Goal: Information Seeking & Learning: Learn about a topic

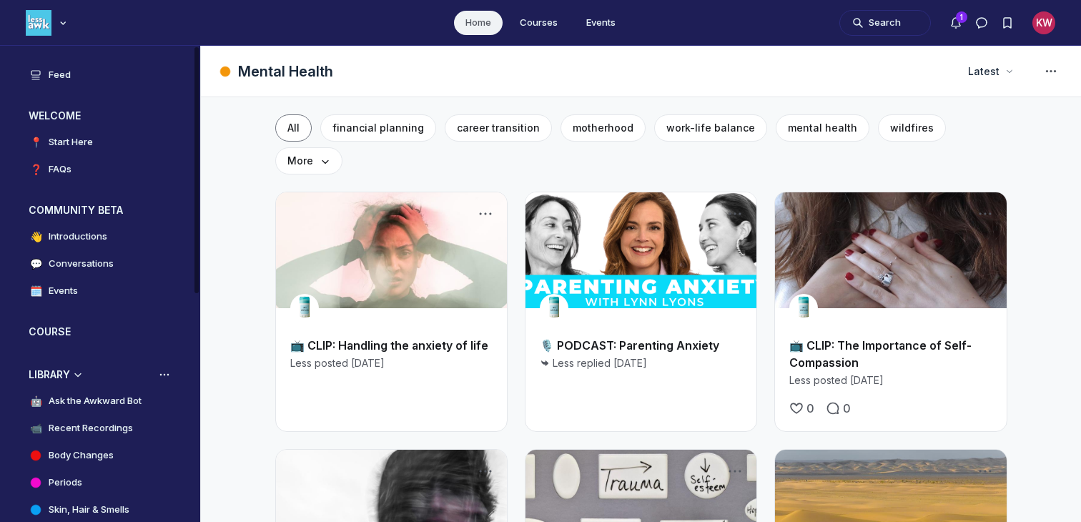
scroll to position [303, 0]
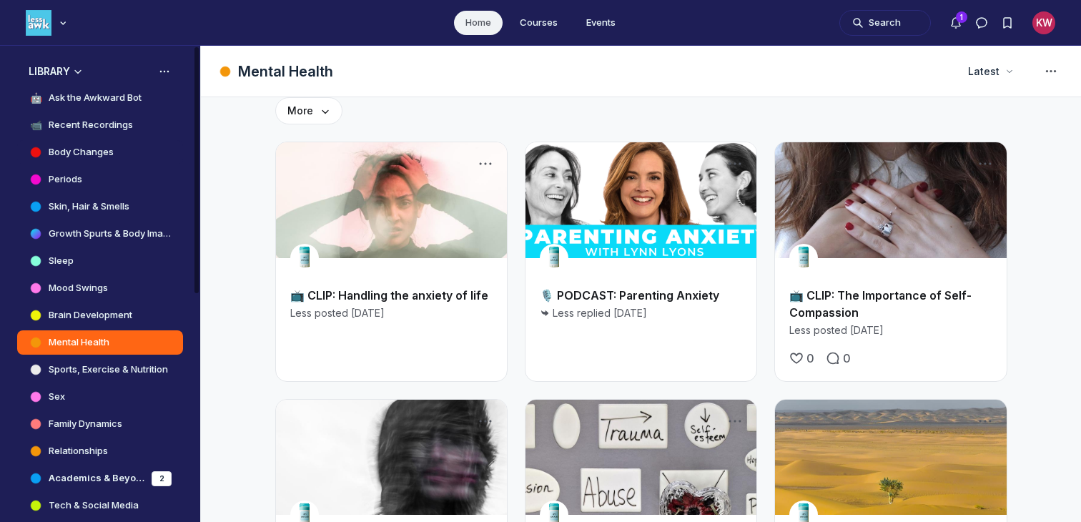
click at [84, 144] on link "Body Changes" at bounding box center [100, 152] width 166 height 24
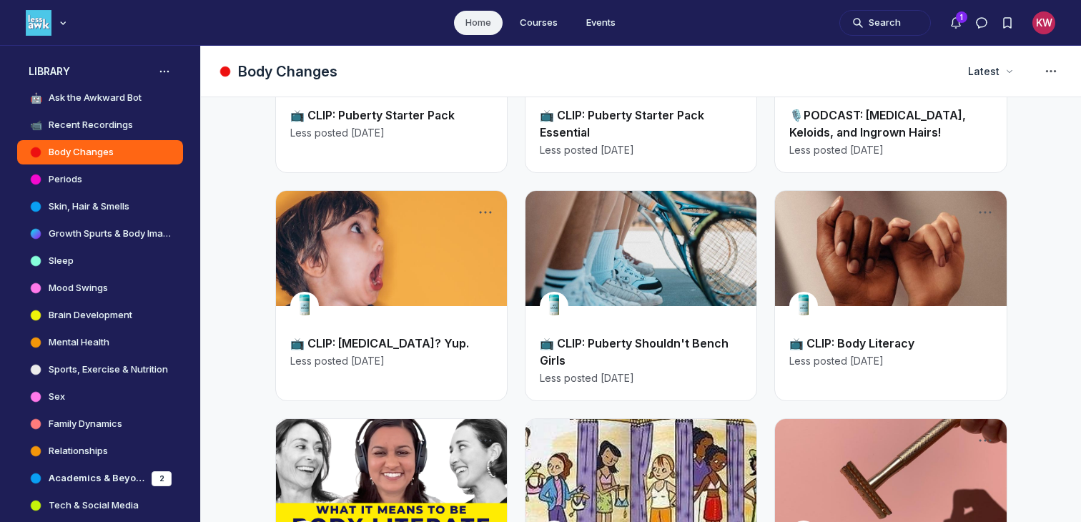
scroll to position [249, 0]
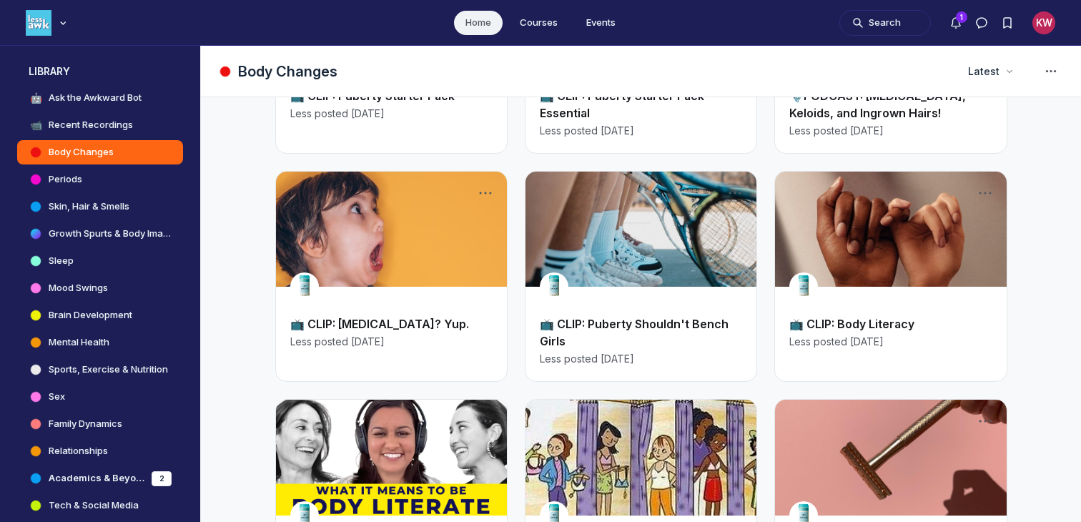
click at [944, 249] on link "Main Content" at bounding box center [890, 230] width 231 height 116
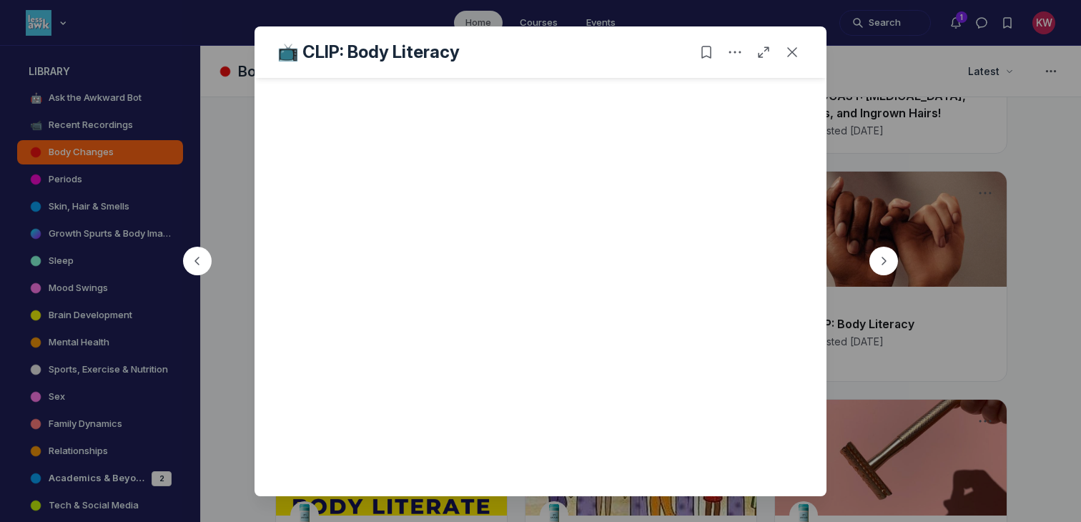
scroll to position [379, 0]
click at [789, 51] on icon "Close post" at bounding box center [792, 52] width 14 height 14
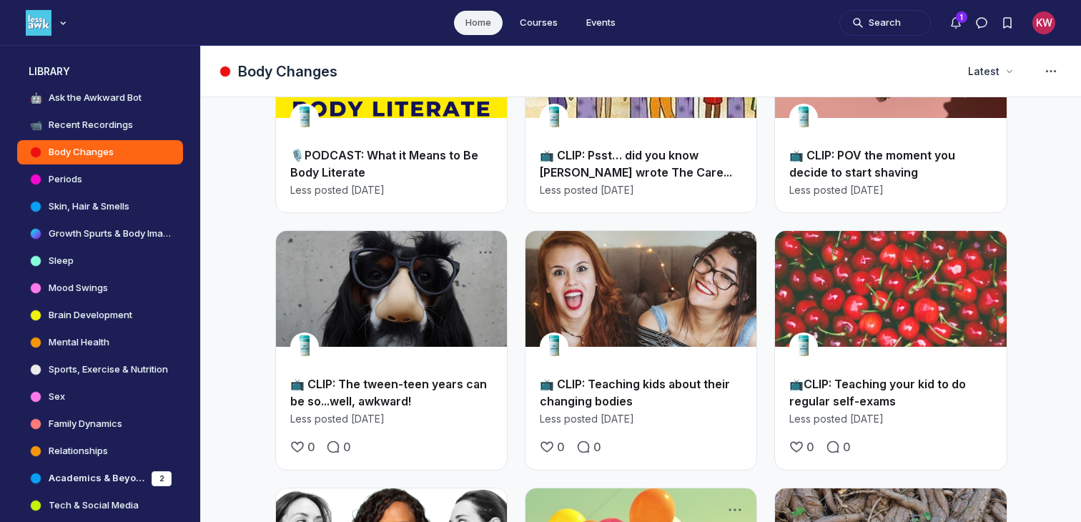
scroll to position [648, 0]
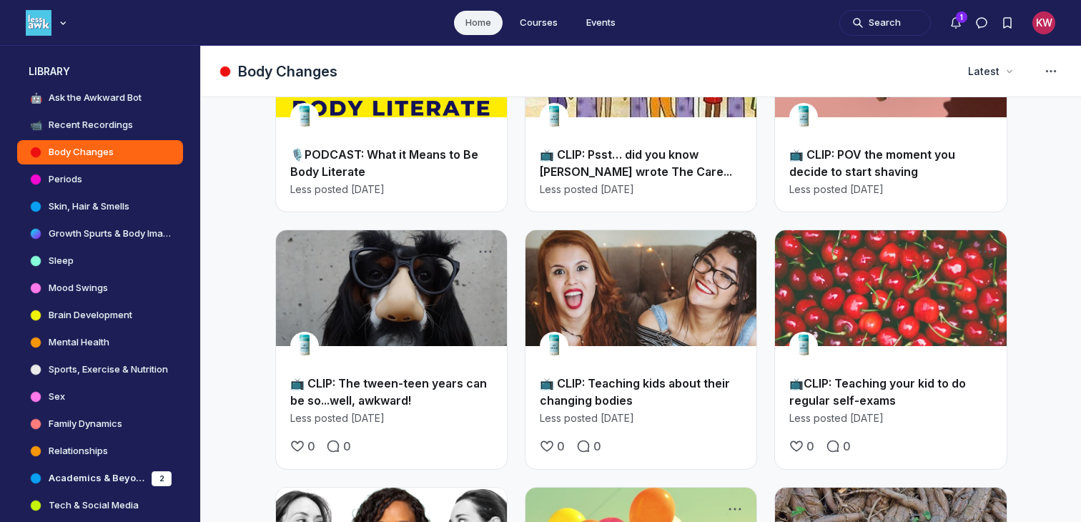
click at [892, 262] on link "Main Content" at bounding box center [890, 288] width 231 height 116
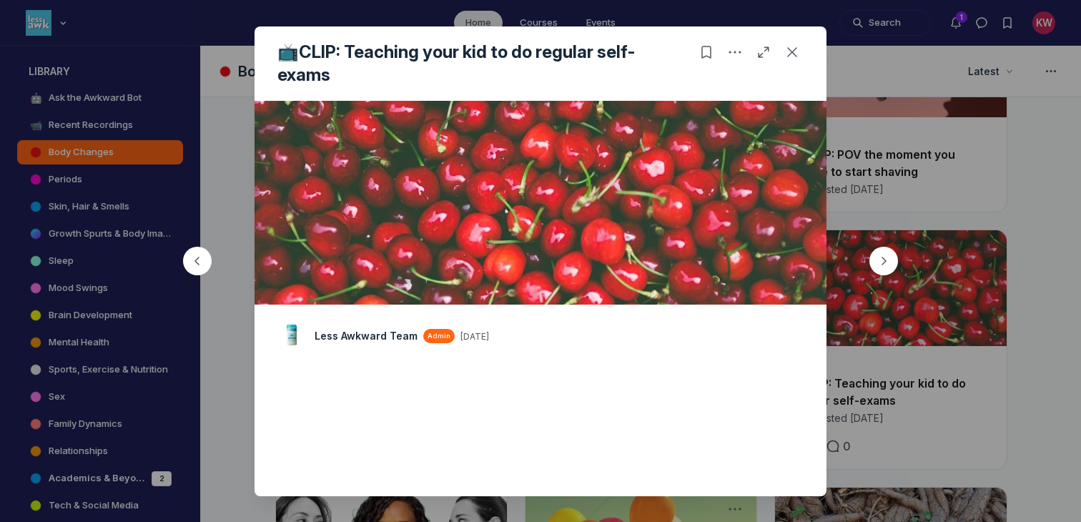
click at [969, 264] on div at bounding box center [540, 261] width 1081 height 522
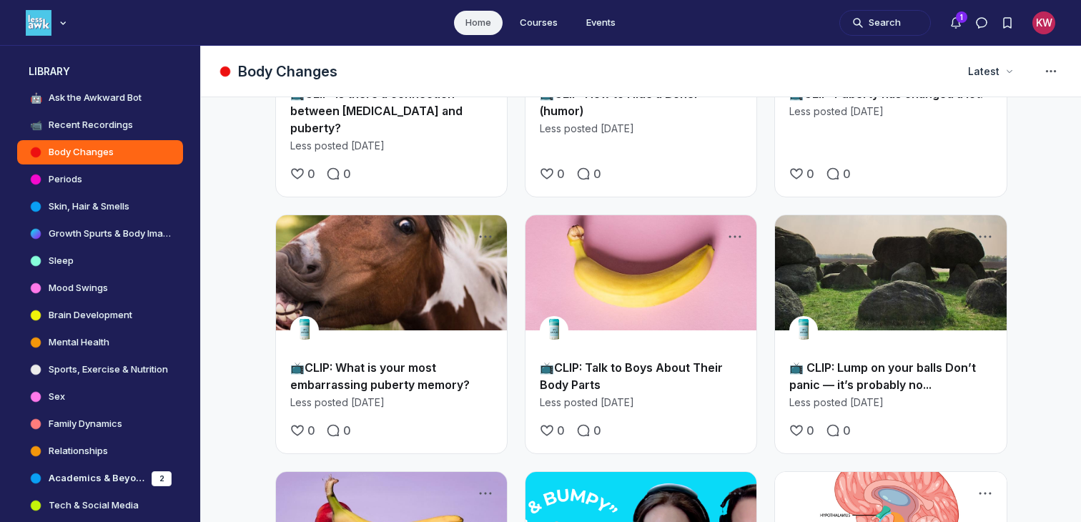
scroll to position [1730, 0]
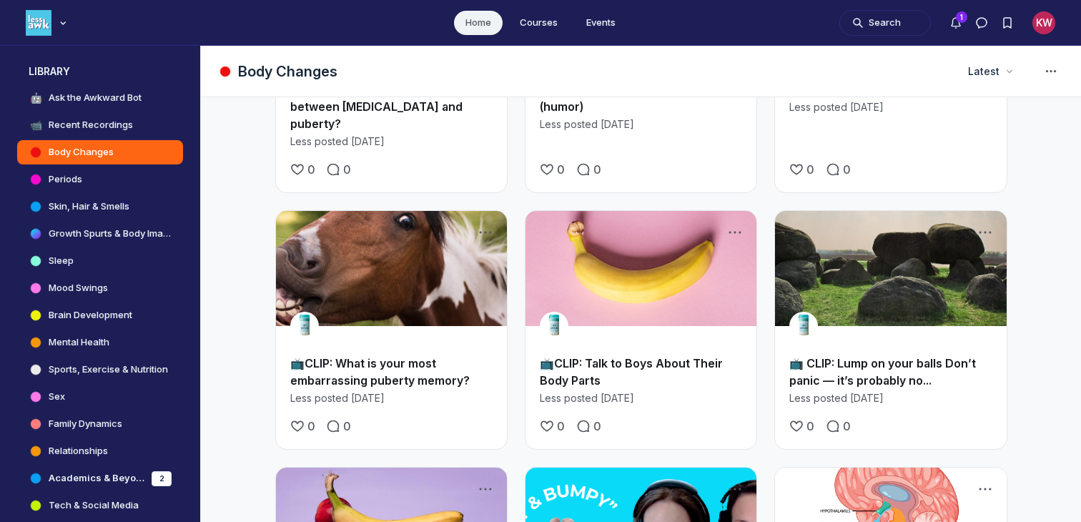
click at [630, 211] on link "Main Content" at bounding box center [640, 269] width 231 height 116
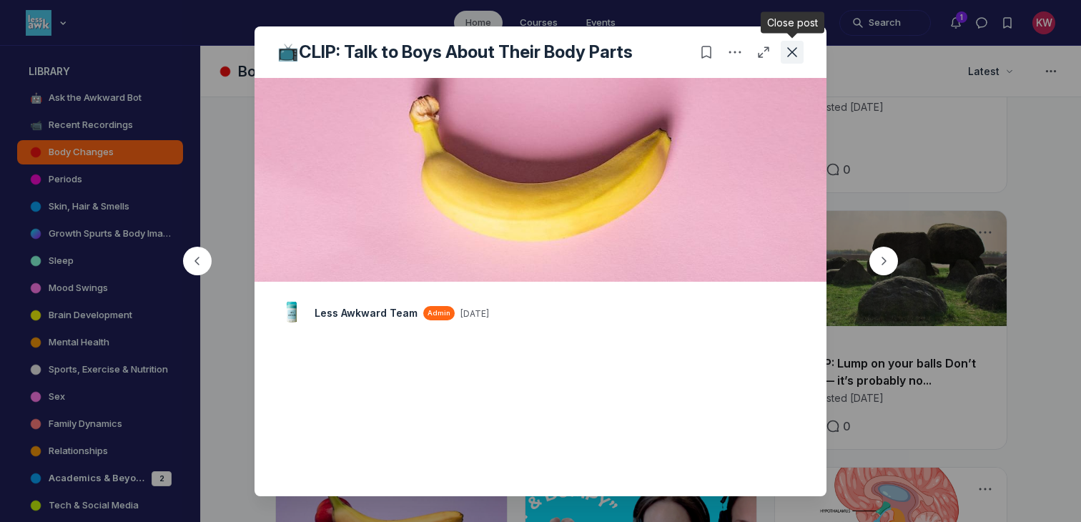
click at [794, 52] on icon "Close post" at bounding box center [792, 52] width 14 height 14
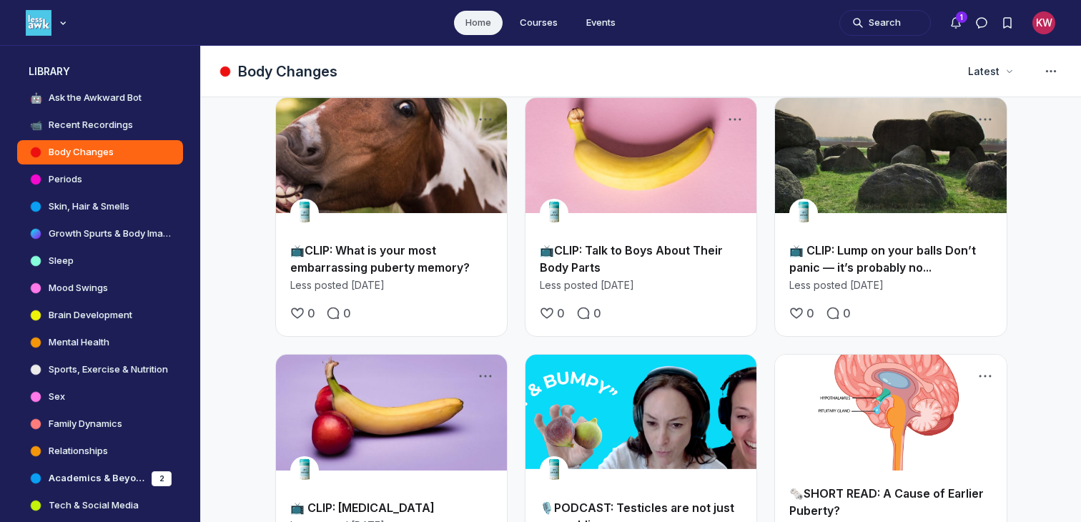
scroll to position [1858, 0]
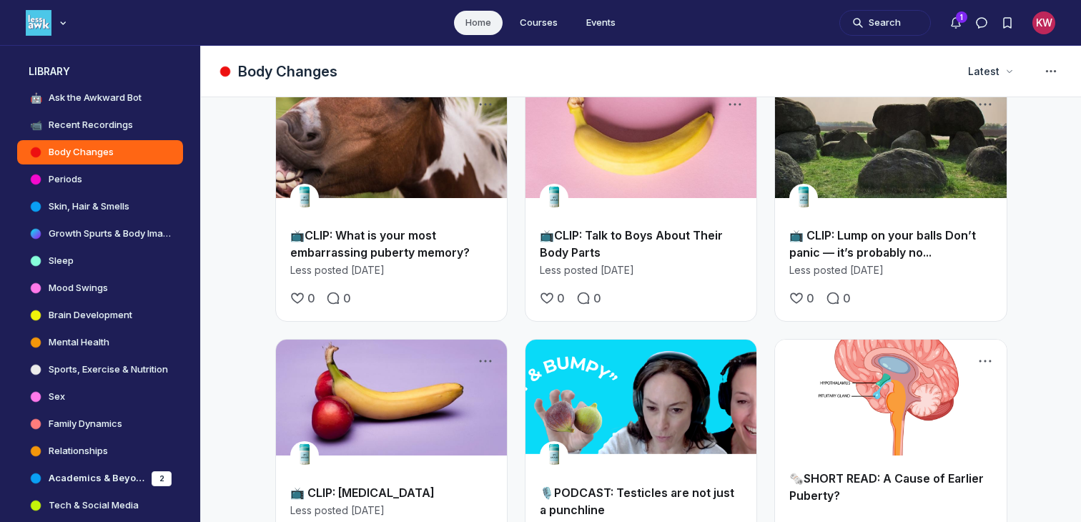
click at [866, 227] on h2 "📺 CLIP: Lump on your balls Don’t panic — it’s probably no..." at bounding box center [890, 244] width 202 height 34
click at [857, 228] on link "📺 CLIP: Lump on your balls Don’t panic — it’s probably no..." at bounding box center [882, 243] width 187 height 31
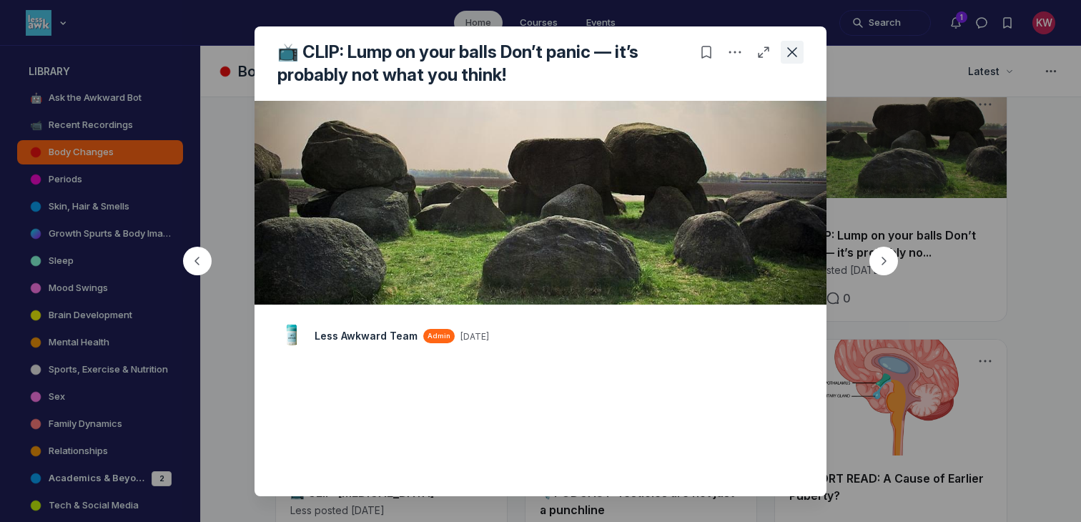
click at [795, 55] on use "Close post" at bounding box center [792, 52] width 10 height 10
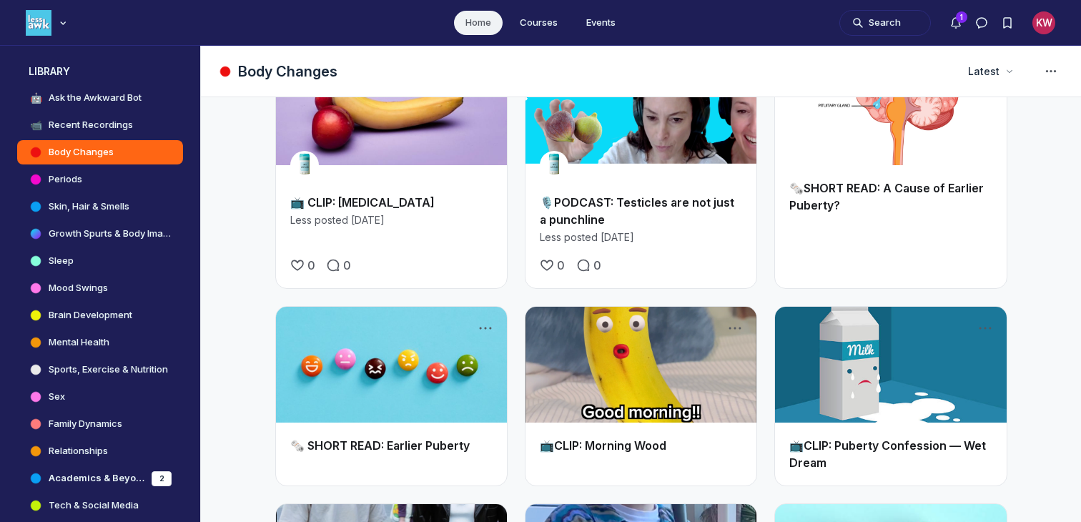
scroll to position [2152, 0]
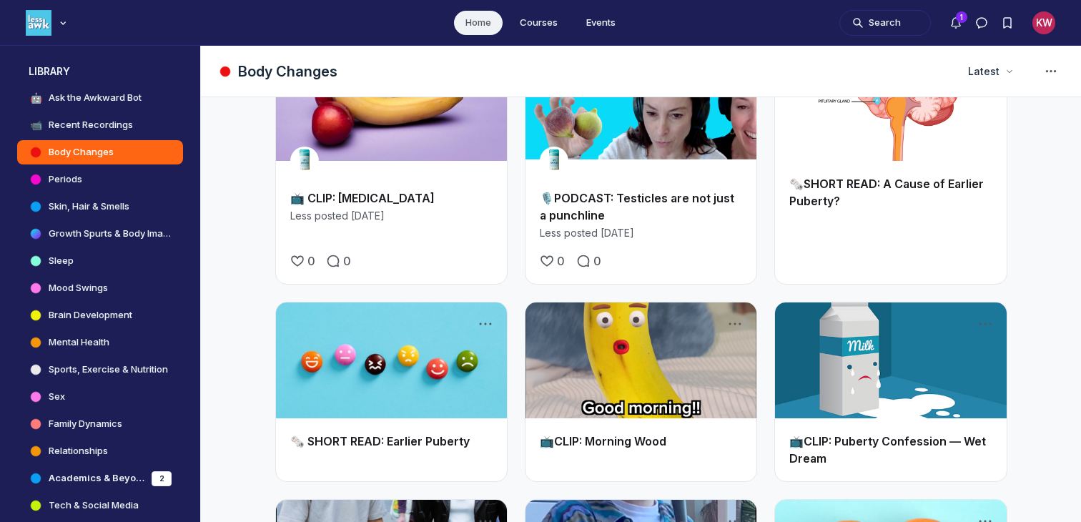
click at [649, 418] on div "📺CLIP: Morning Wood" at bounding box center [640, 441] width 231 height 46
click at [600, 302] on link "Main Content" at bounding box center [640, 360] width 231 height 116
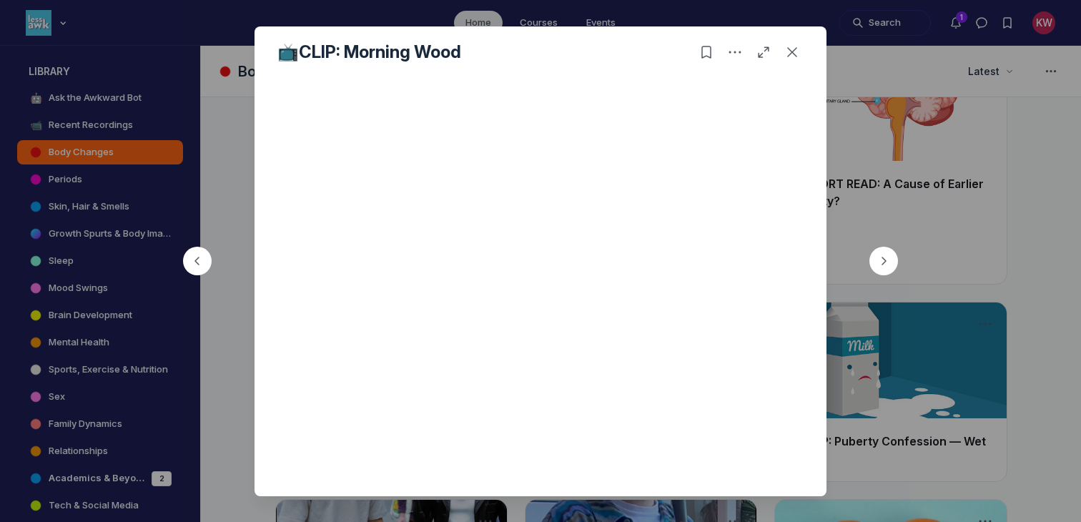
click at [818, 127] on div "See more" at bounding box center [540, 356] width 572 height 556
click at [787, 56] on icon "Close post" at bounding box center [792, 52] width 14 height 14
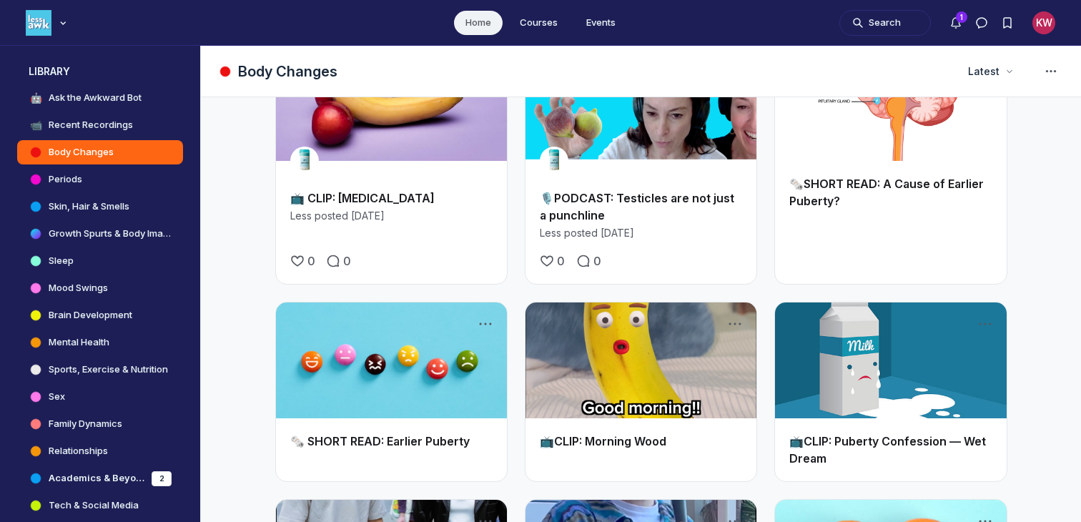
scroll to position [2216, 0]
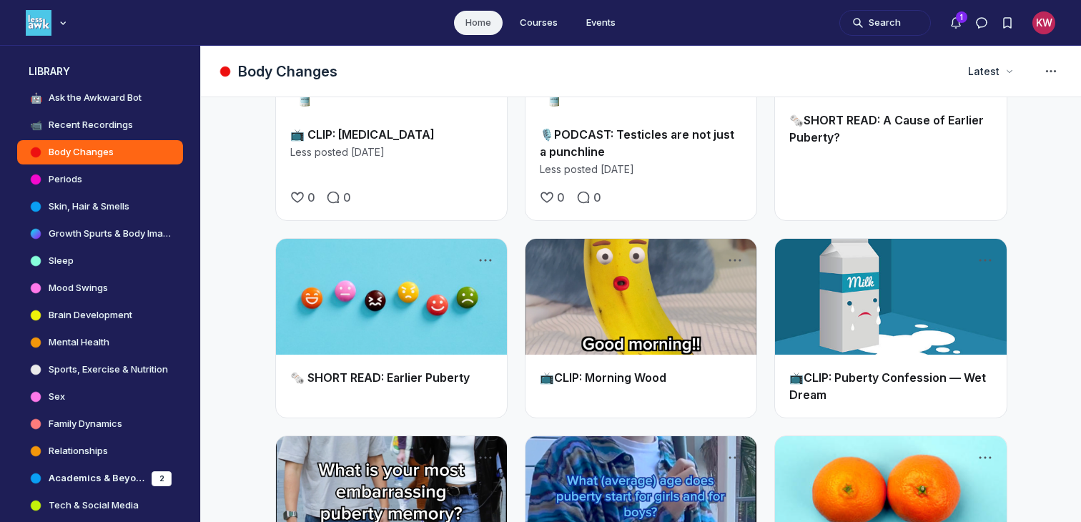
click at [852, 251] on link "Main Content" at bounding box center [890, 297] width 231 height 116
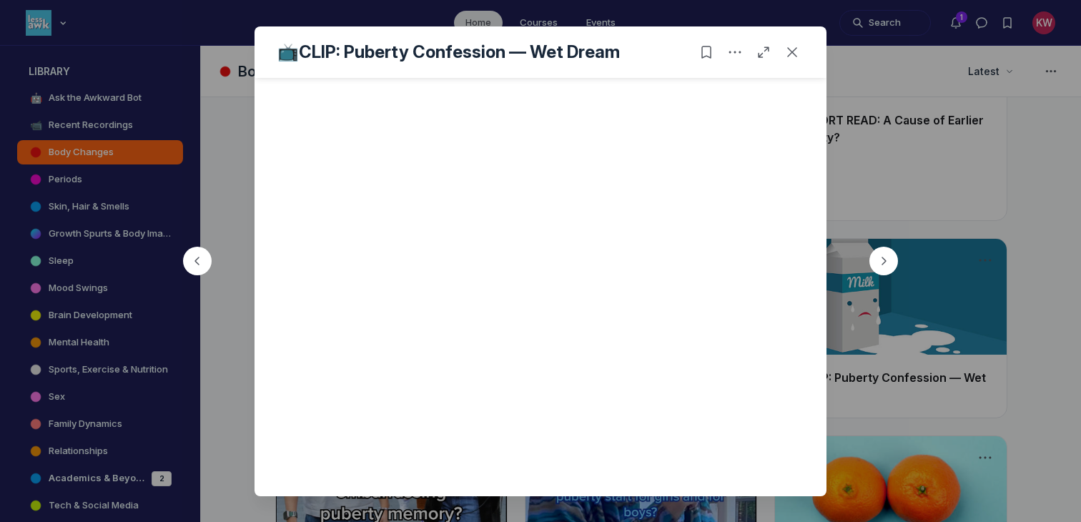
scroll to position [137, 0]
click at [791, 64] on div "📺CLIP: Puberty Confession — Wet Dream" at bounding box center [540, 51] width 572 height 51
click at [791, 58] on icon "Close post" at bounding box center [792, 52] width 14 height 14
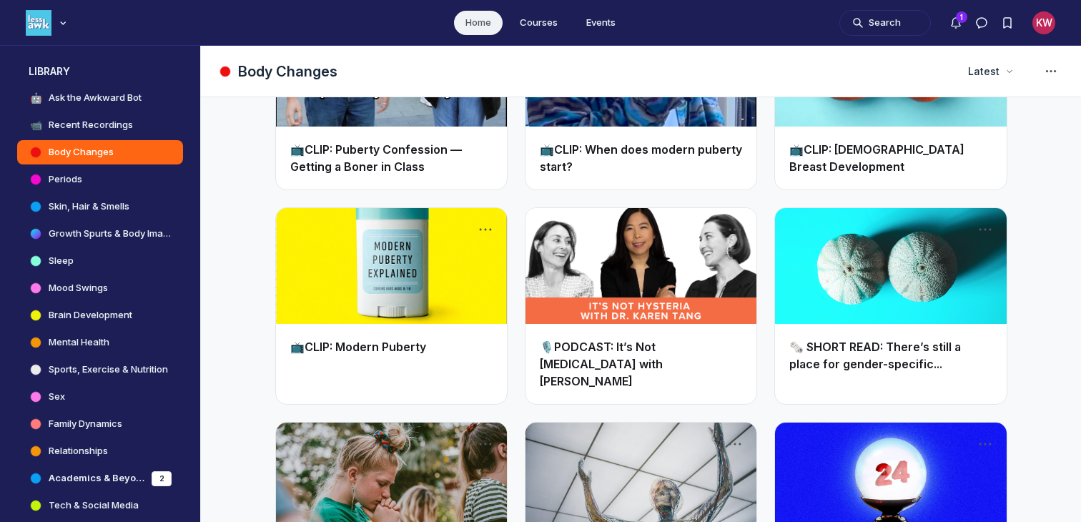
scroll to position [2639, 0]
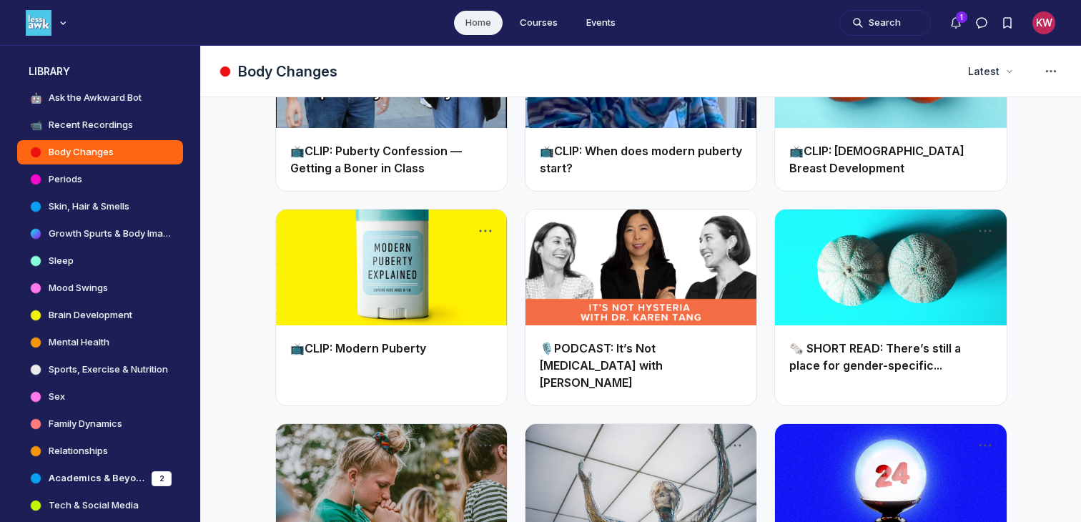
click at [395, 209] on link "Main Content" at bounding box center [391, 267] width 231 height 116
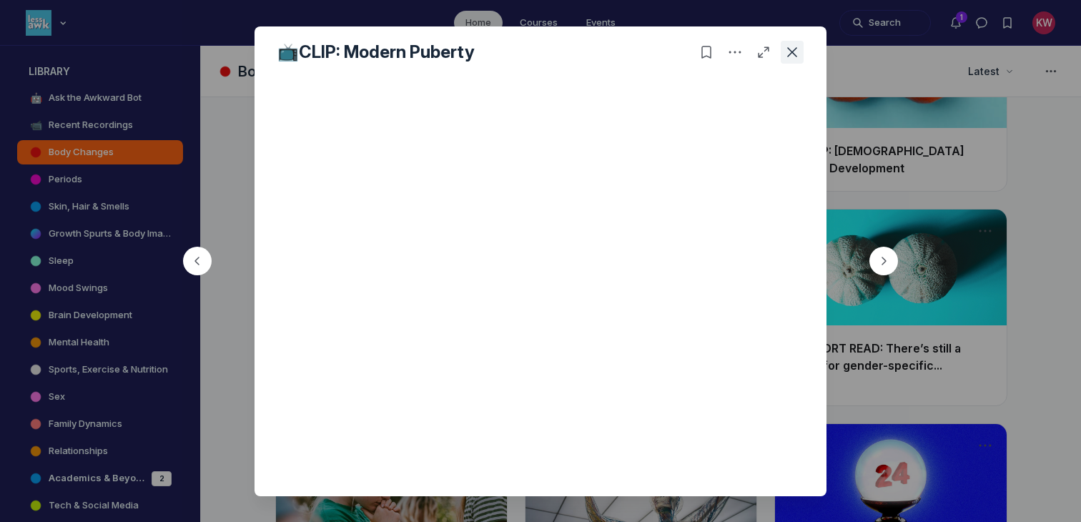
click at [793, 54] on icon "Close post" at bounding box center [792, 52] width 14 height 14
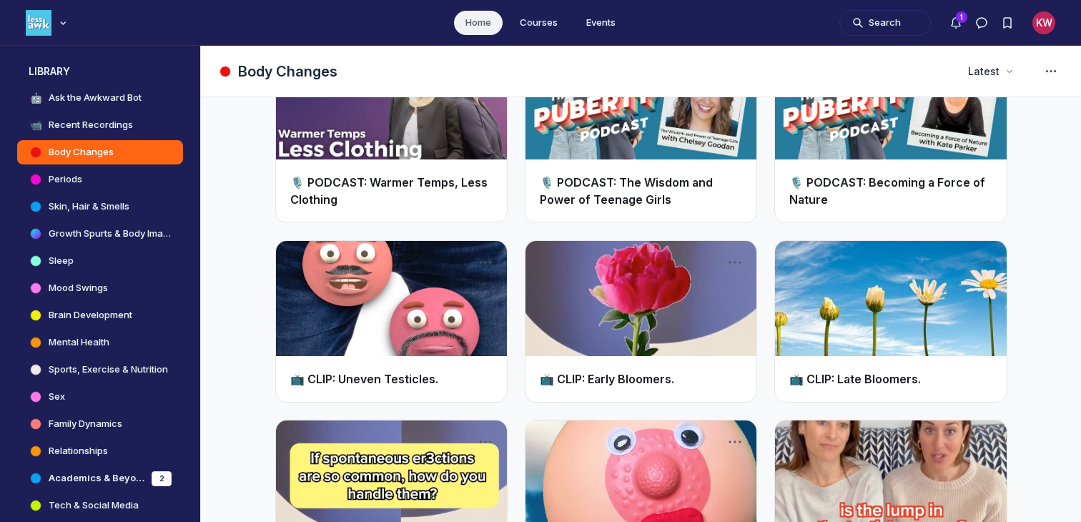
scroll to position [3581, 0]
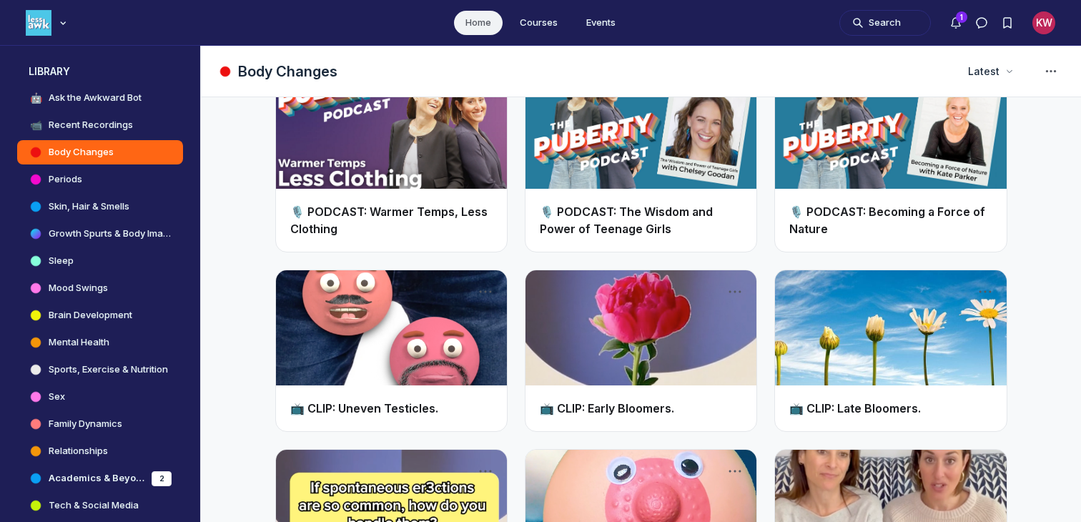
click at [406, 270] on link "Main Content" at bounding box center [391, 328] width 231 height 116
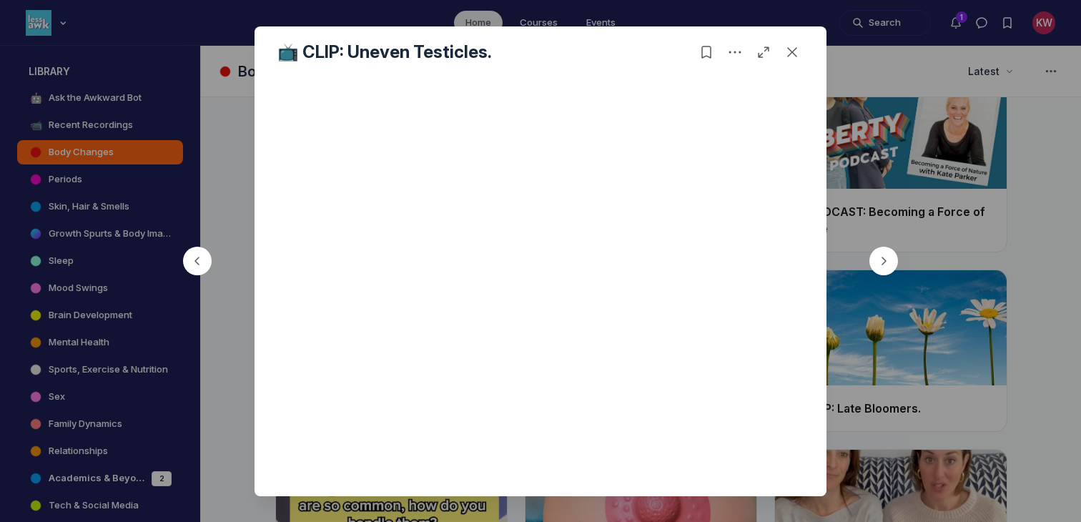
scroll to position [8, 0]
click at [803, 52] on div "📺 CLIP: Uneven Testicles." at bounding box center [540, 51] width 572 height 51
click at [788, 55] on use "Close post" at bounding box center [792, 52] width 10 height 10
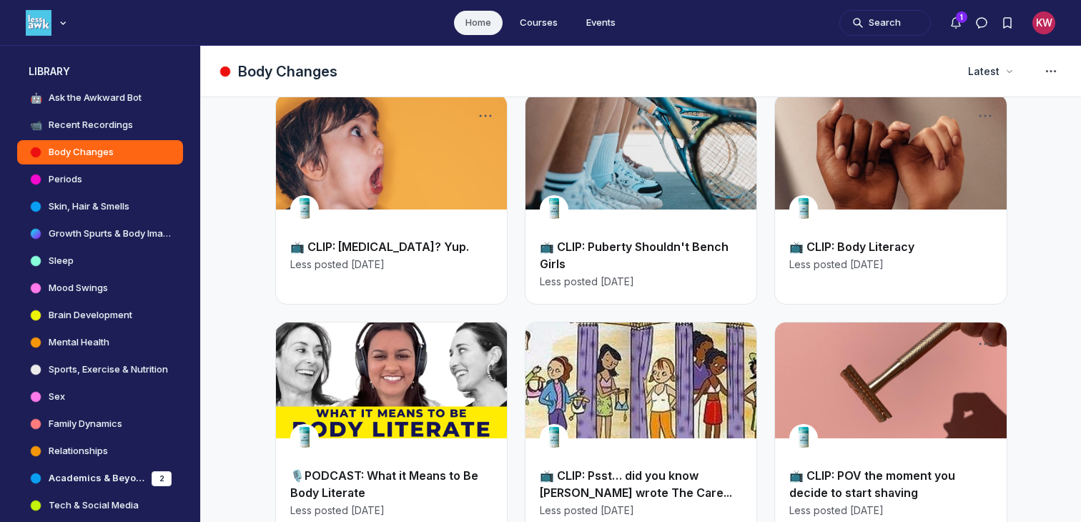
scroll to position [318, 0]
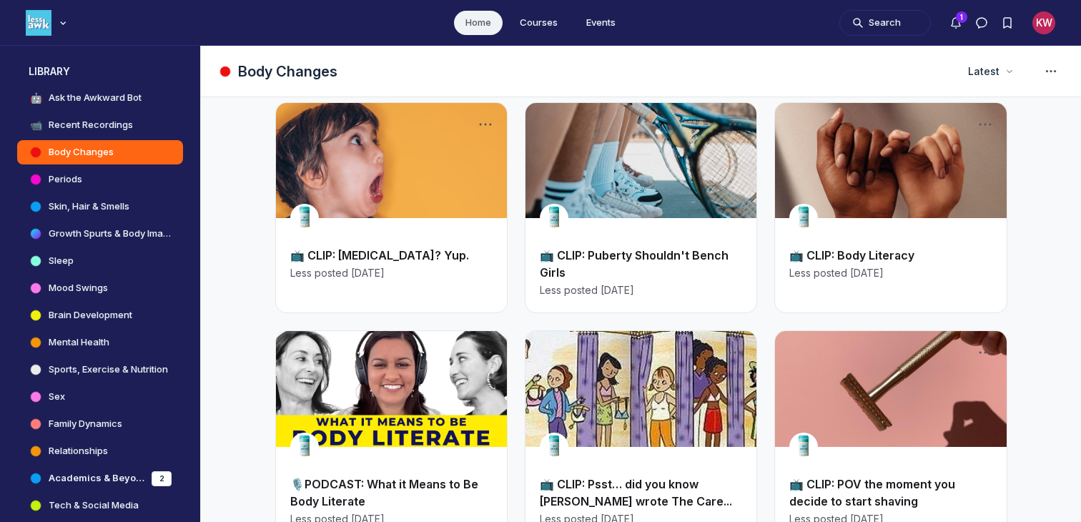
click at [900, 157] on link "Main Content" at bounding box center [890, 161] width 231 height 116
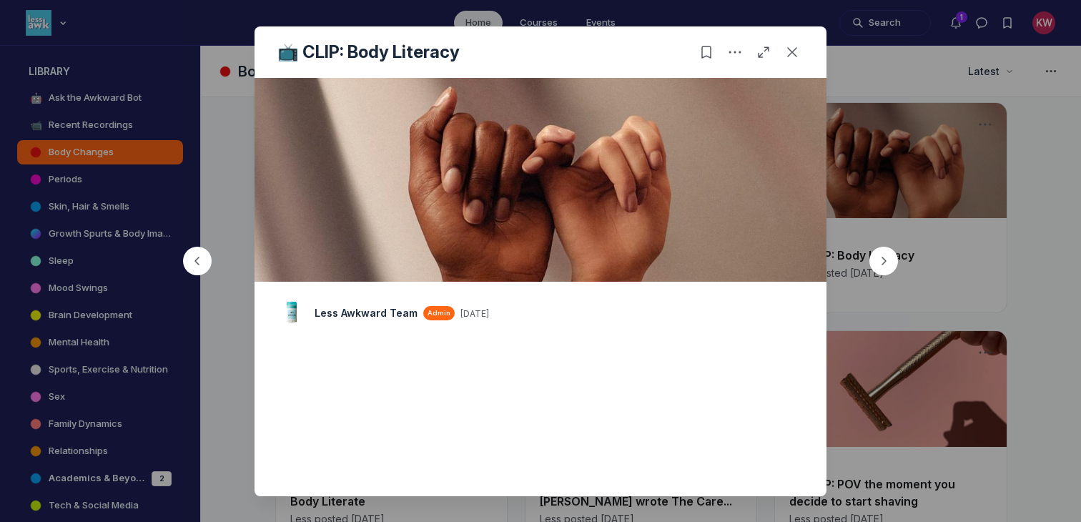
click at [177, 130] on div at bounding box center [540, 261] width 1081 height 522
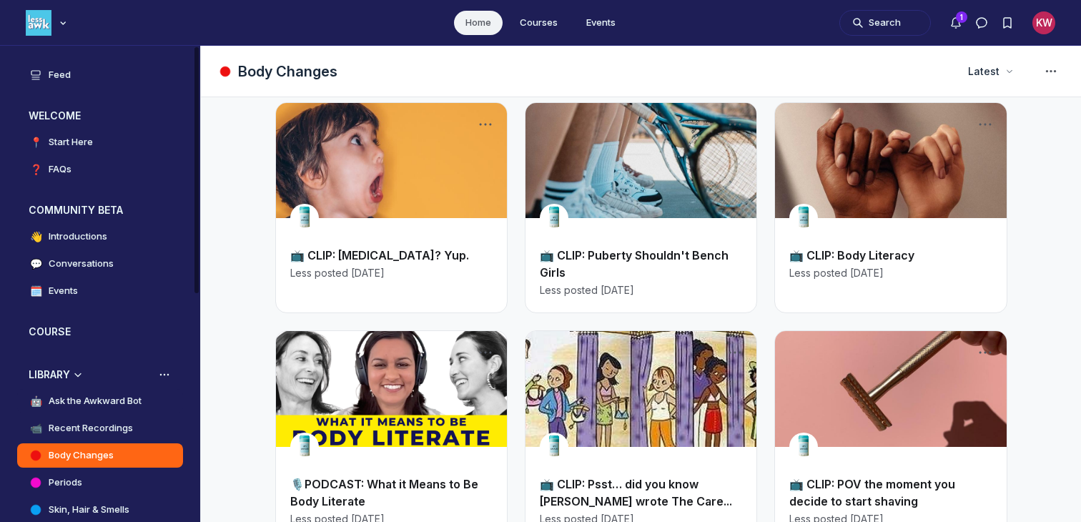
click at [109, 400] on h4 "Ask the Awkward Bot" at bounding box center [95, 401] width 93 height 14
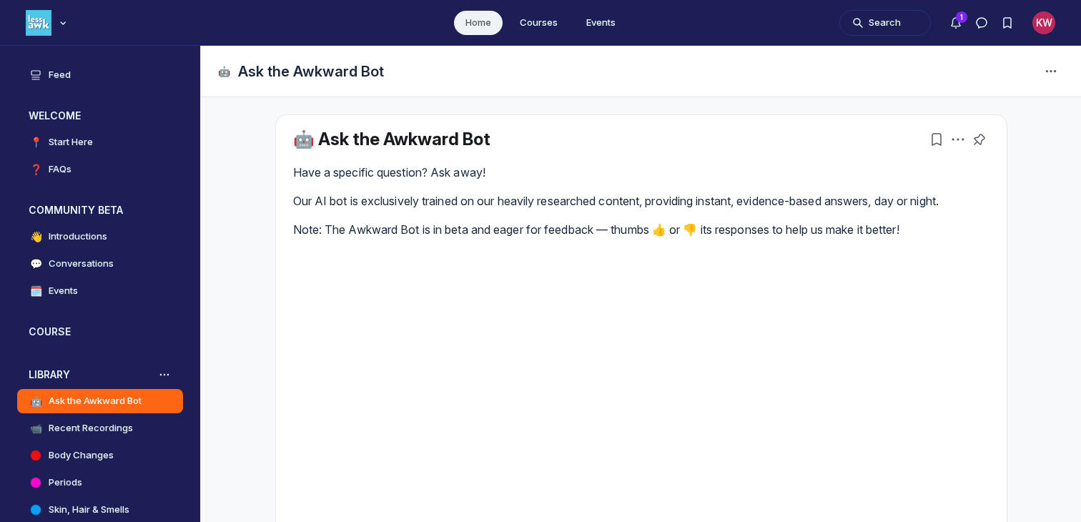
scroll to position [292, 0]
